Goal: Task Accomplishment & Management: Use online tool/utility

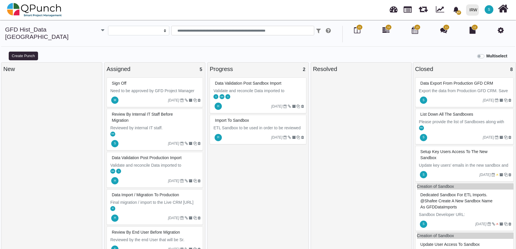
select select
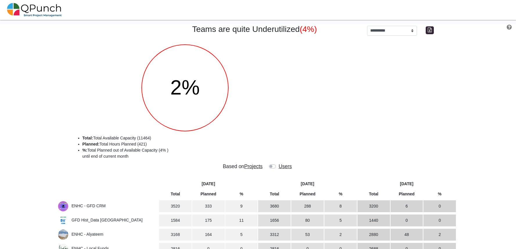
select select "**********"
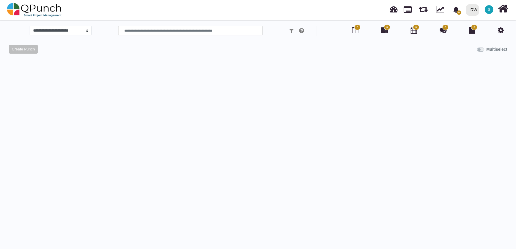
select select
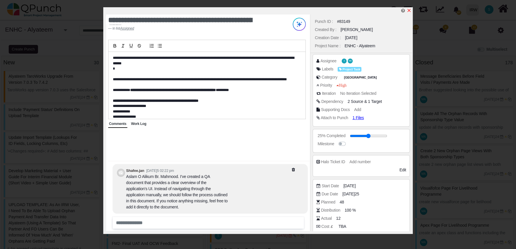
click at [410, 10] on icon "x" at bounding box center [409, 10] width 3 height 3
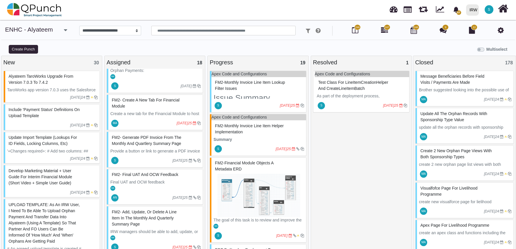
scroll to position [69, 0]
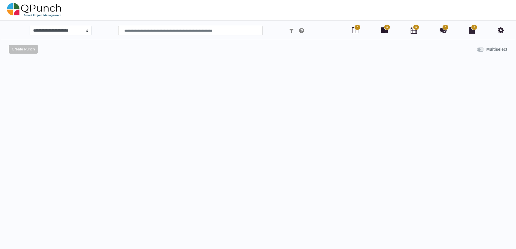
select select
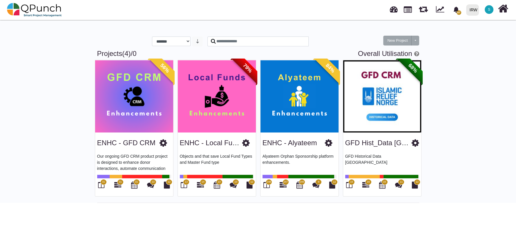
click at [145, 118] on img at bounding box center [134, 96] width 78 height 73
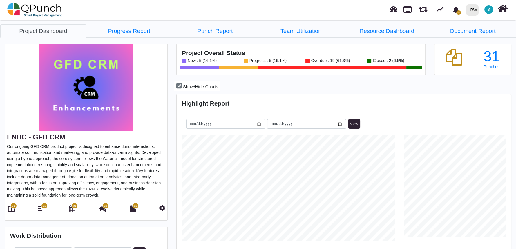
scroll to position [107, 111]
click at [10, 210] on icon at bounding box center [11, 208] width 6 height 7
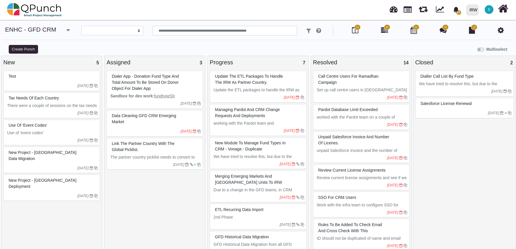
select select
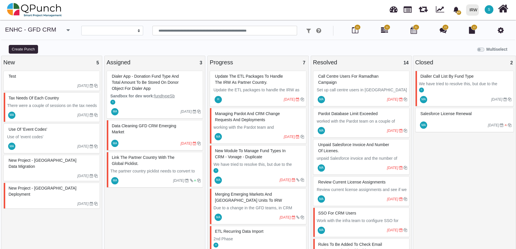
click at [178, 86] on div "Dialer App - Donation fund type and total amount to be stored on Donor object f…" at bounding box center [155, 82] width 90 height 21
click at [178, 86] on div "Dialer App - Donation fund type and total amount to be stored on Donor object f…" at bounding box center [155, 95] width 96 height 48
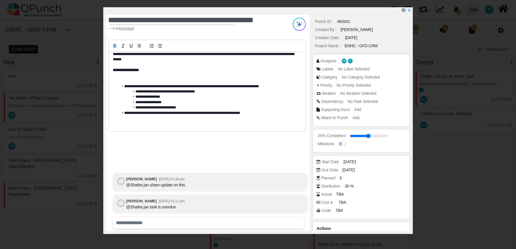
scroll to position [27, 0]
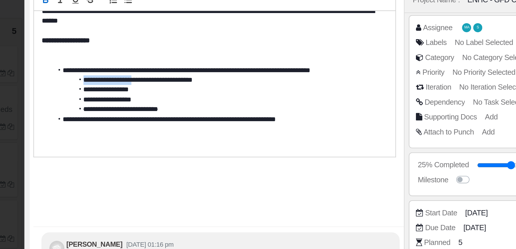
drag, startPoint x: 169, startPoint y: 90, endPoint x: 136, endPoint y: 90, distance: 32.5
click at [136, 90] on li "**********" at bounding box center [207, 89] width 179 height 5
copy li "**********"
